Goal: Find contact information: Find contact information

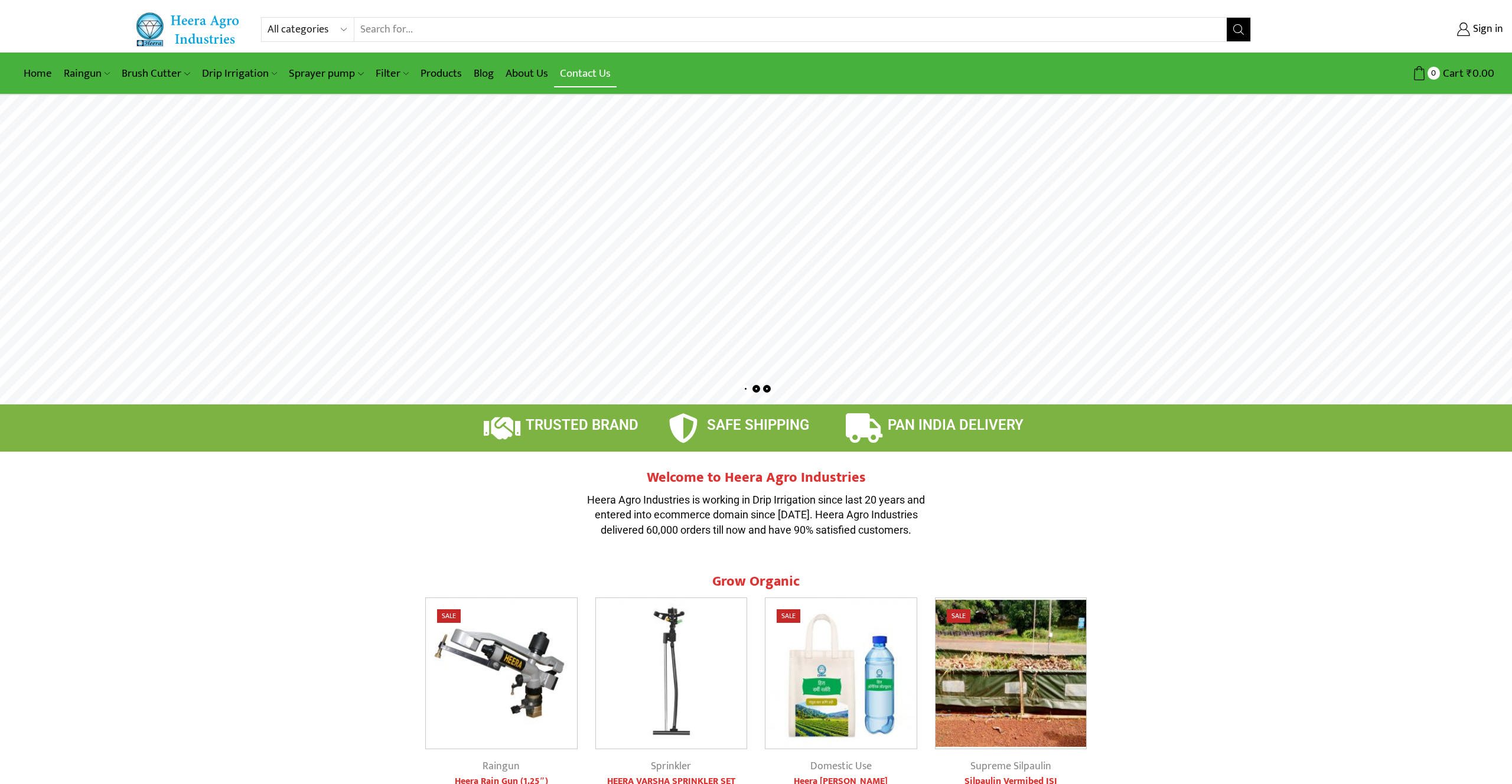
click at [566, 73] on link "Contact Us" at bounding box center [585, 73] width 62 height 28
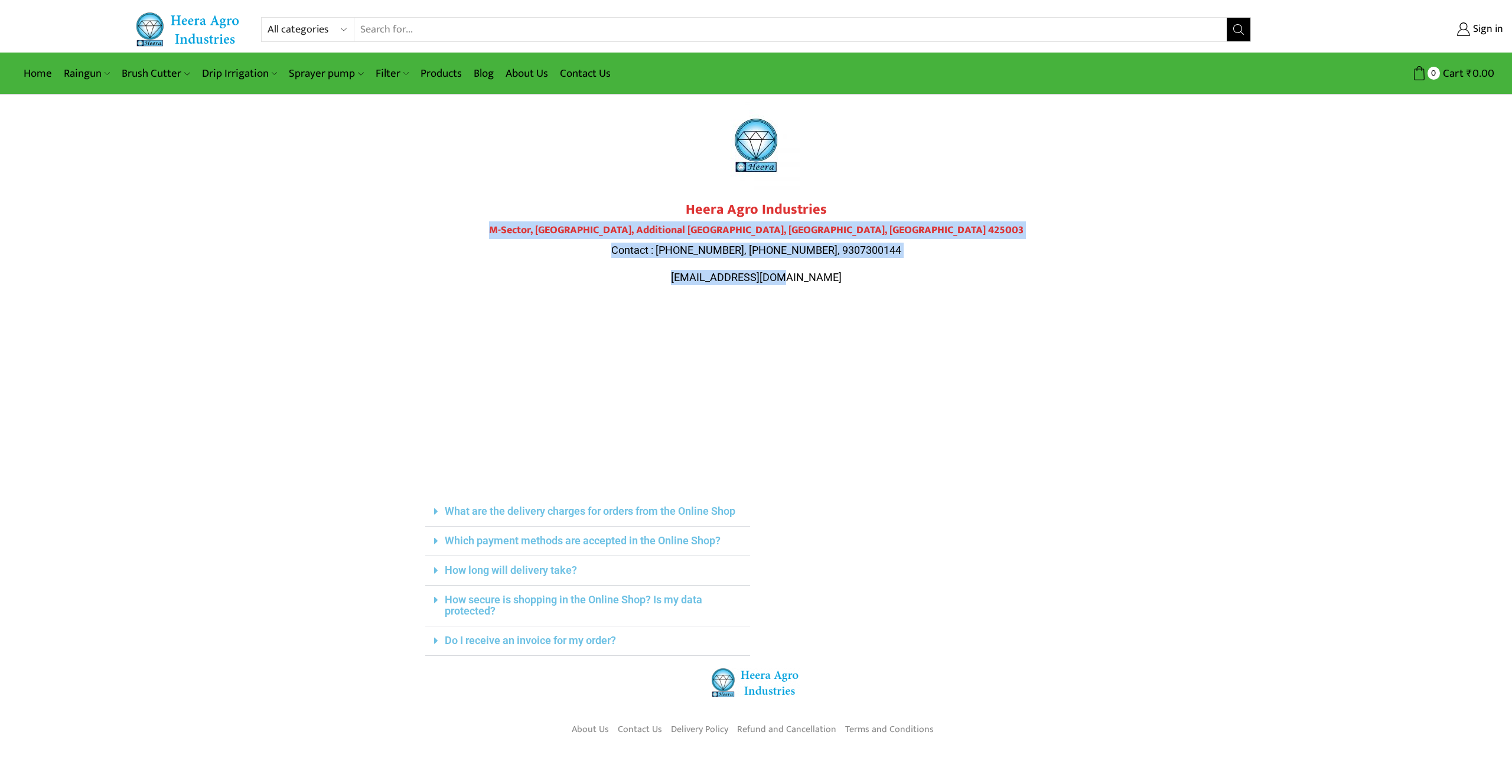
drag, startPoint x: 833, startPoint y: 279, endPoint x: 562, endPoint y: 229, distance: 275.6
click at [562, 229] on div "Heera Agro Industries M-Sector, Patil Nagar, Additional MIDC, Jalgaon, Maharash…" at bounding box center [756, 243] width 662 height 83
click at [971, 241] on div "Heera Agro Industries M-Sector, Patil Nagar, Additional MIDC, Jalgaon, Maharash…" at bounding box center [756, 243] width 662 height 83
drag, startPoint x: 863, startPoint y: 275, endPoint x: 684, endPoint y: 206, distance: 191.8
click at [678, 206] on div "Heera Agro Industries M-Sector, Patil Nagar, Additional MIDC, Jalgaon, Maharash…" at bounding box center [756, 243] width 662 height 83
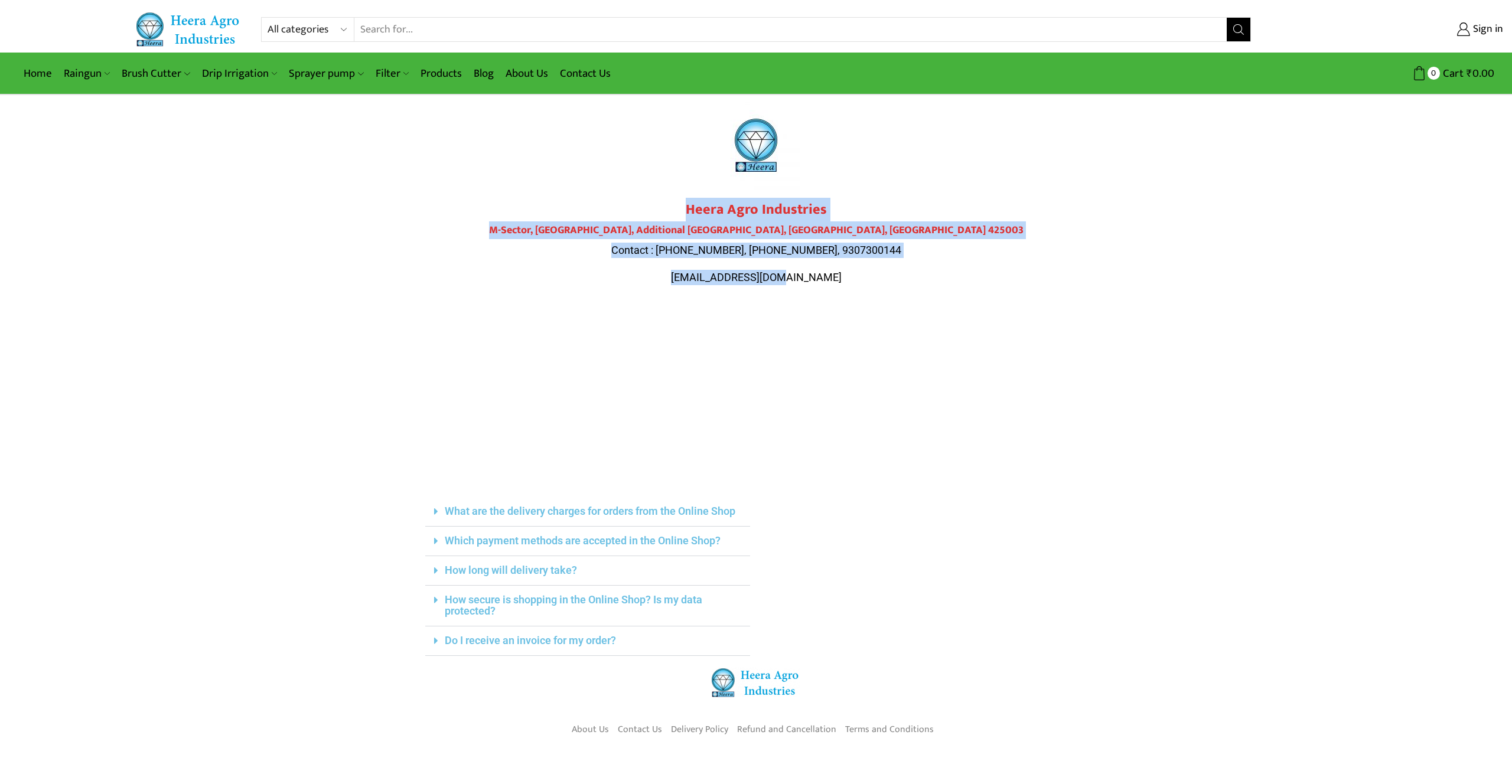
drag, startPoint x: 1072, startPoint y: 219, endPoint x: 1001, endPoint y: 213, distance: 71.3
click at [1072, 219] on div "Heera Agro Industries M-Sector, Patil Nagar, Additional MIDC, Jalgaon, Maharash…" at bounding box center [756, 243] width 662 height 83
drag, startPoint x: 866, startPoint y: 269, endPoint x: 646, endPoint y: 185, distance: 235.5
click at [646, 185] on div "Heera Agro Industries M-Sector, Patil Nagar, Additional MIDC, Jalgaon, Maharash…" at bounding box center [756, 198] width 673 height 207
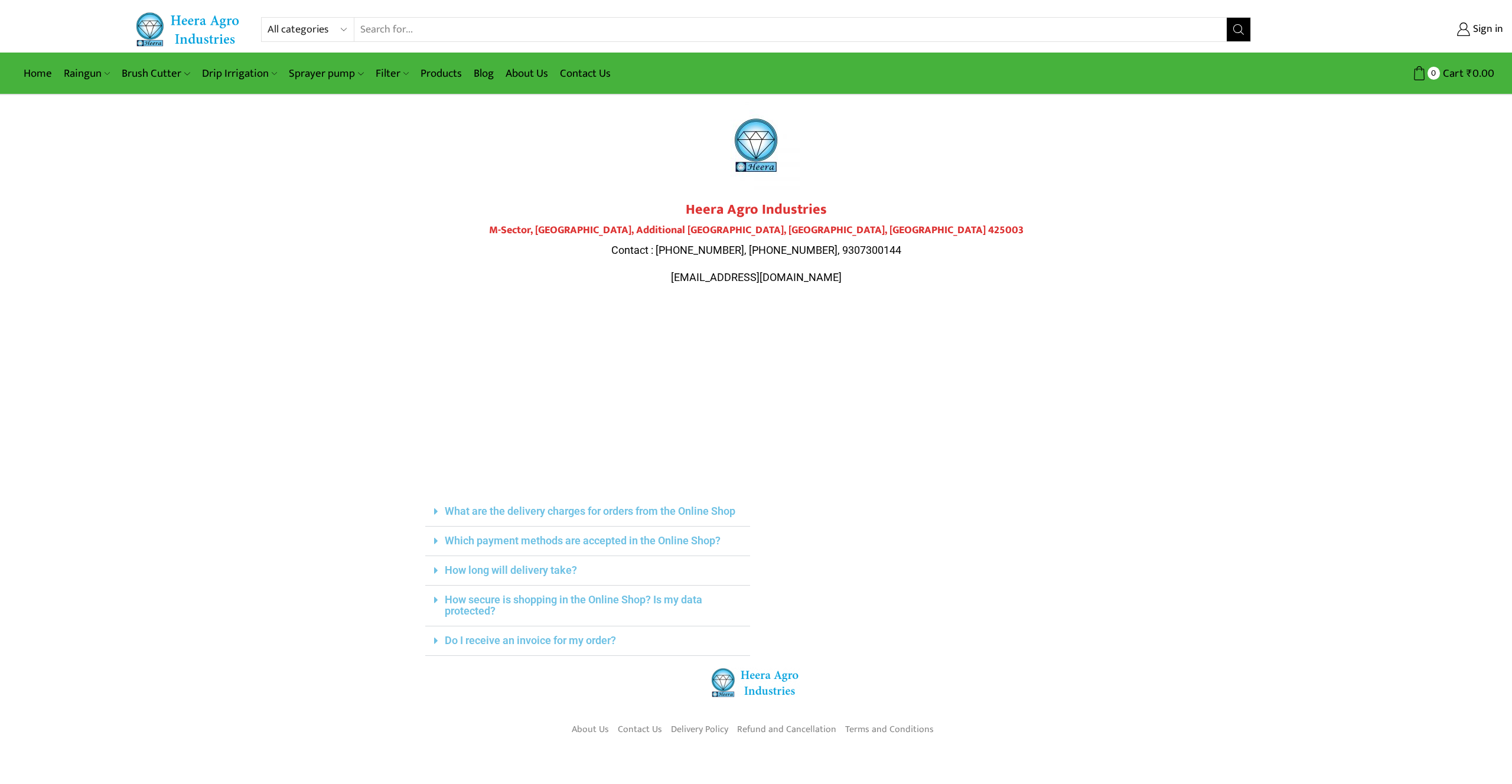
click at [655, 181] on div at bounding box center [756, 145] width 662 height 88
